Goal: Navigation & Orientation: Find specific page/section

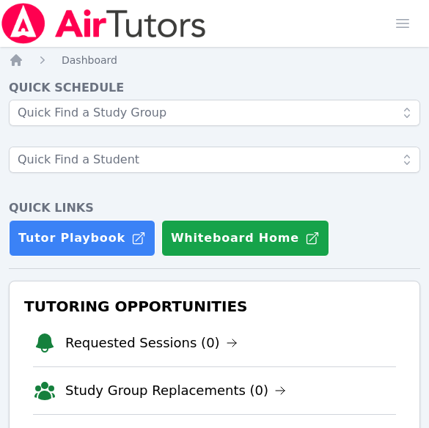
click at [306, 56] on nav "Home Dashboard" at bounding box center [214, 60] width 411 height 15
